Goal: Task Accomplishment & Management: Use online tool/utility

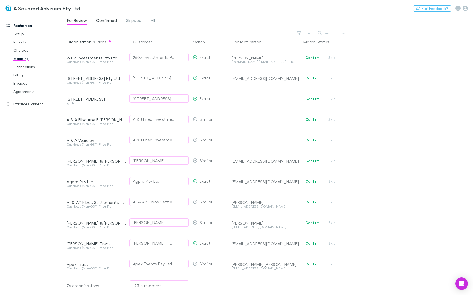
click at [114, 23] on span "Confirmed" at bounding box center [106, 21] width 21 height 7
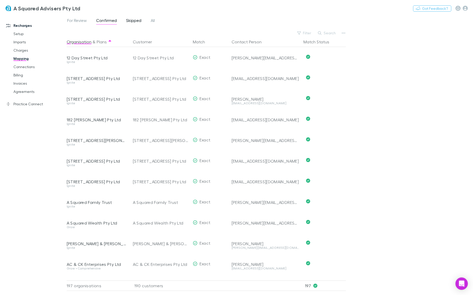
click at [139, 21] on span "Skipped" at bounding box center [133, 21] width 15 height 7
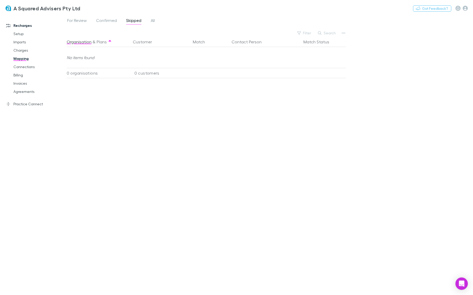
click at [156, 22] on div "For Review Confirmed Skipped All" at bounding box center [113, 21] width 93 height 8
click at [155, 22] on link "All" at bounding box center [152, 21] width 5 height 8
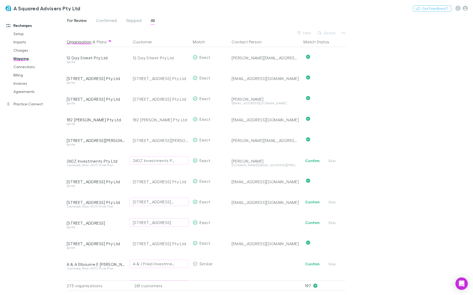
click at [80, 18] on link "For Review" at bounding box center [77, 21] width 21 height 8
